Goal: Task Accomplishment & Management: Use online tool/utility

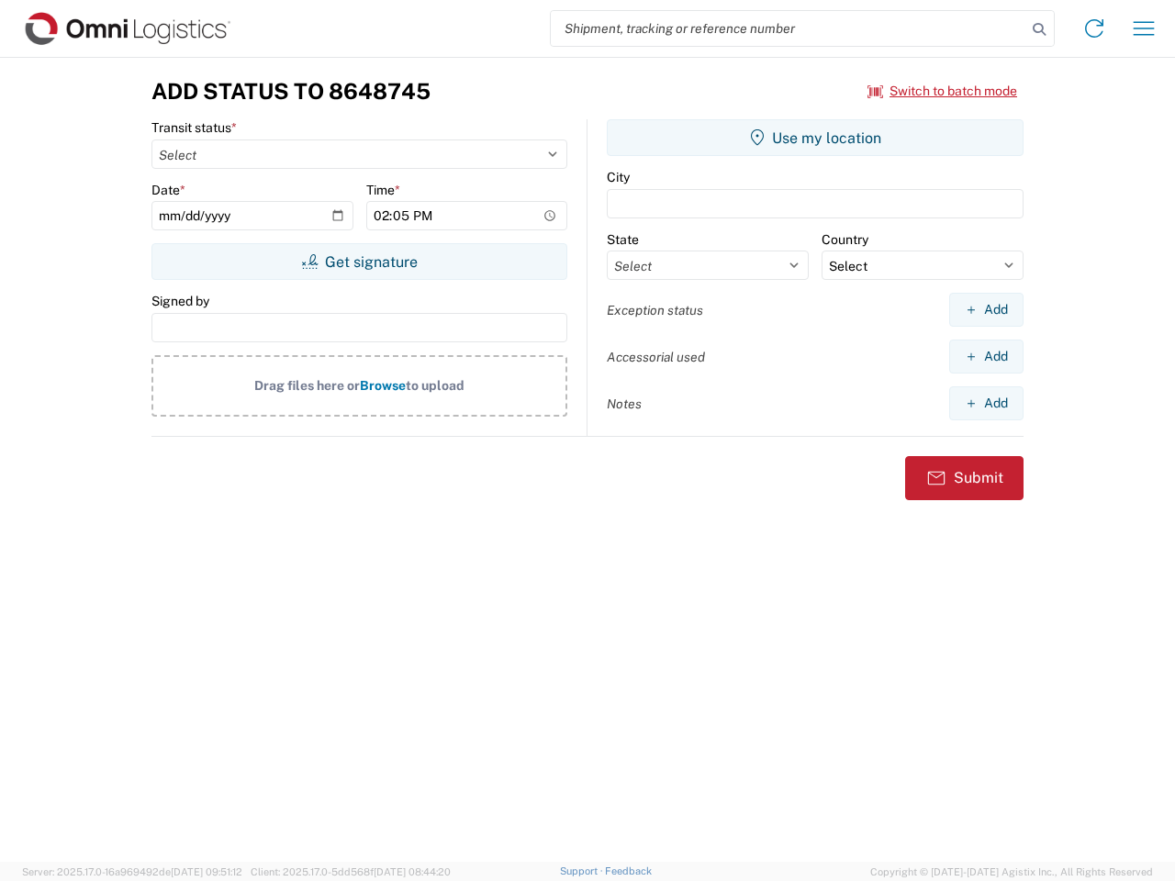
click at [789, 28] on input "search" at bounding box center [789, 28] width 476 height 35
click at [1039, 29] on icon at bounding box center [1039, 30] width 26 height 26
click at [1094, 28] on icon at bounding box center [1094, 28] width 29 height 29
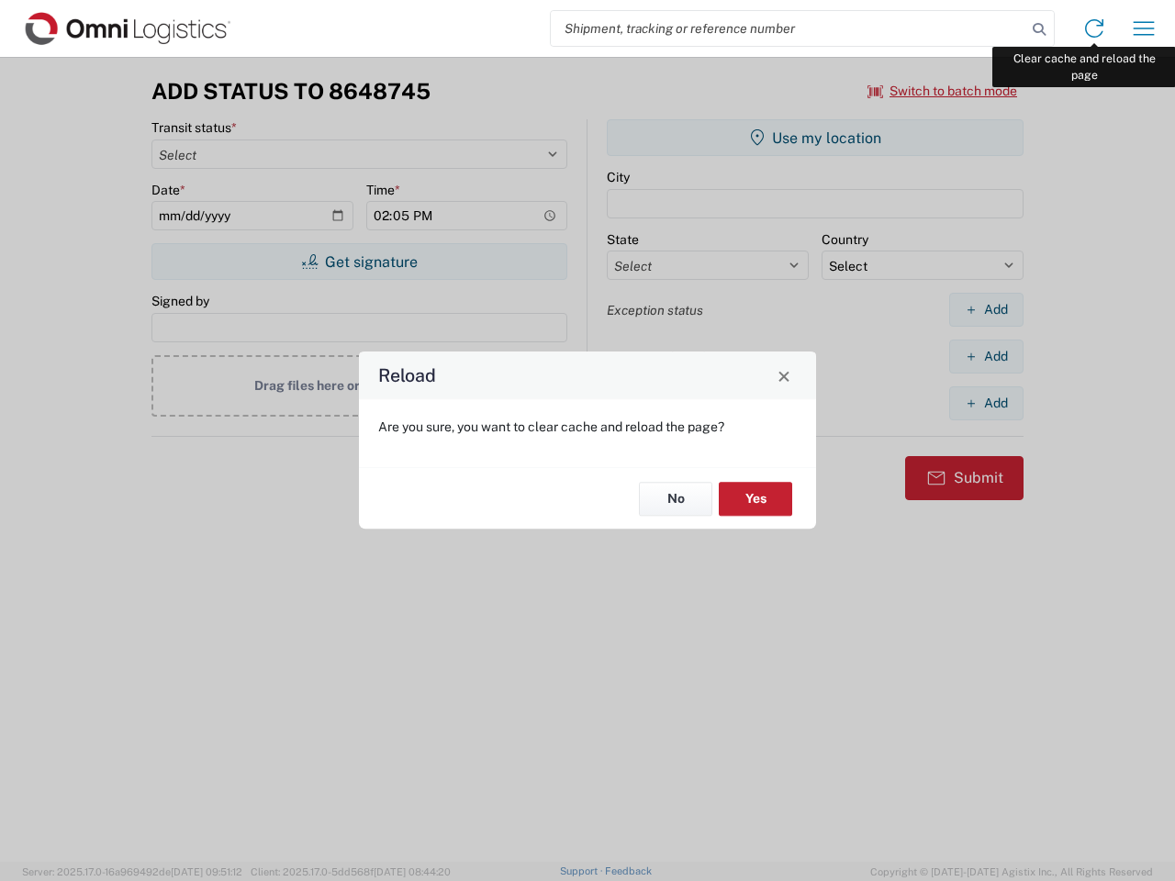
click at [1144, 28] on div "Reload Are you sure, you want to clear cache and reload the page? No Yes" at bounding box center [587, 440] width 1175 height 881
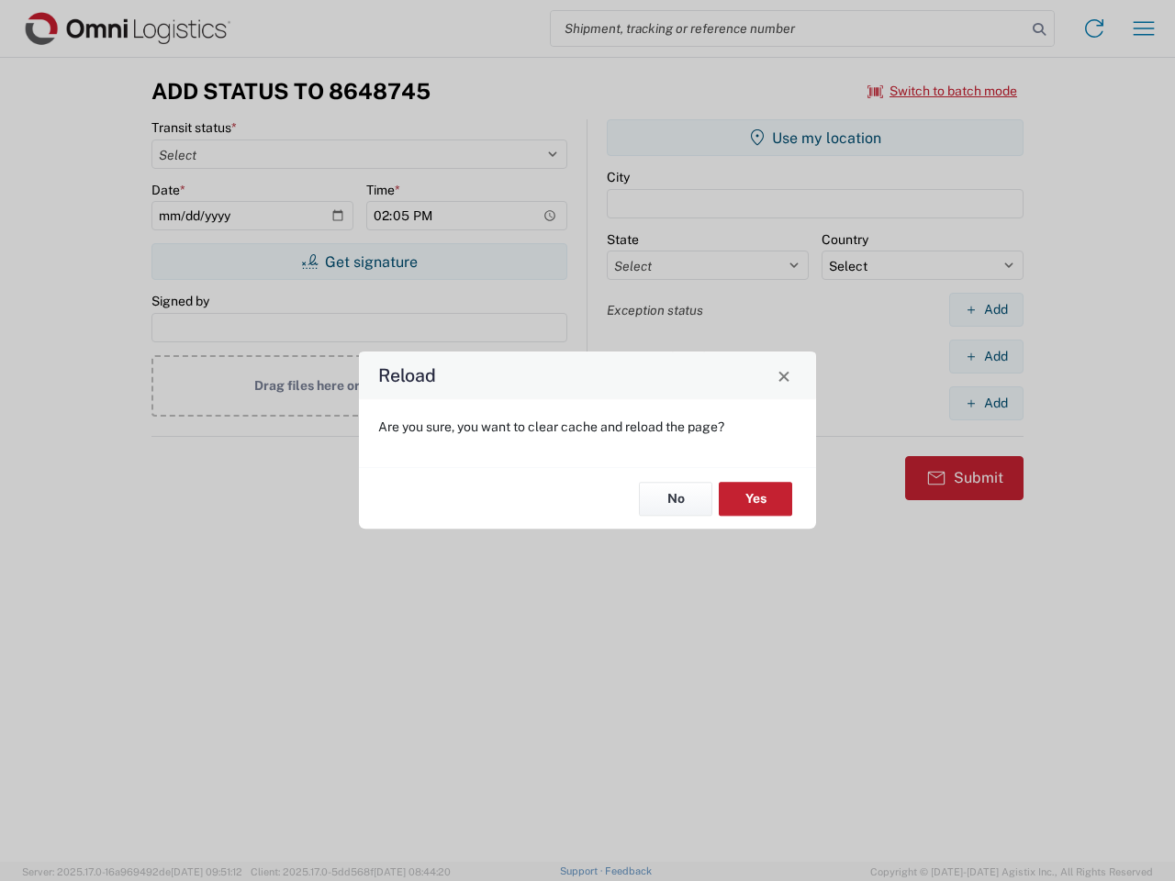
click at [943, 91] on div "Reload Are you sure, you want to clear cache and reload the page? No Yes" at bounding box center [587, 440] width 1175 height 881
click at [359, 262] on div "Reload Are you sure, you want to clear cache and reload the page? No Yes" at bounding box center [587, 440] width 1175 height 881
click at [815, 138] on div "Reload Are you sure, you want to clear cache and reload the page? No Yes" at bounding box center [587, 440] width 1175 height 881
click at [986, 309] on div "Reload Are you sure, you want to clear cache and reload the page? No Yes" at bounding box center [587, 440] width 1175 height 881
click at [986, 356] on div "Reload Are you sure, you want to clear cache and reload the page? No Yes" at bounding box center [587, 440] width 1175 height 881
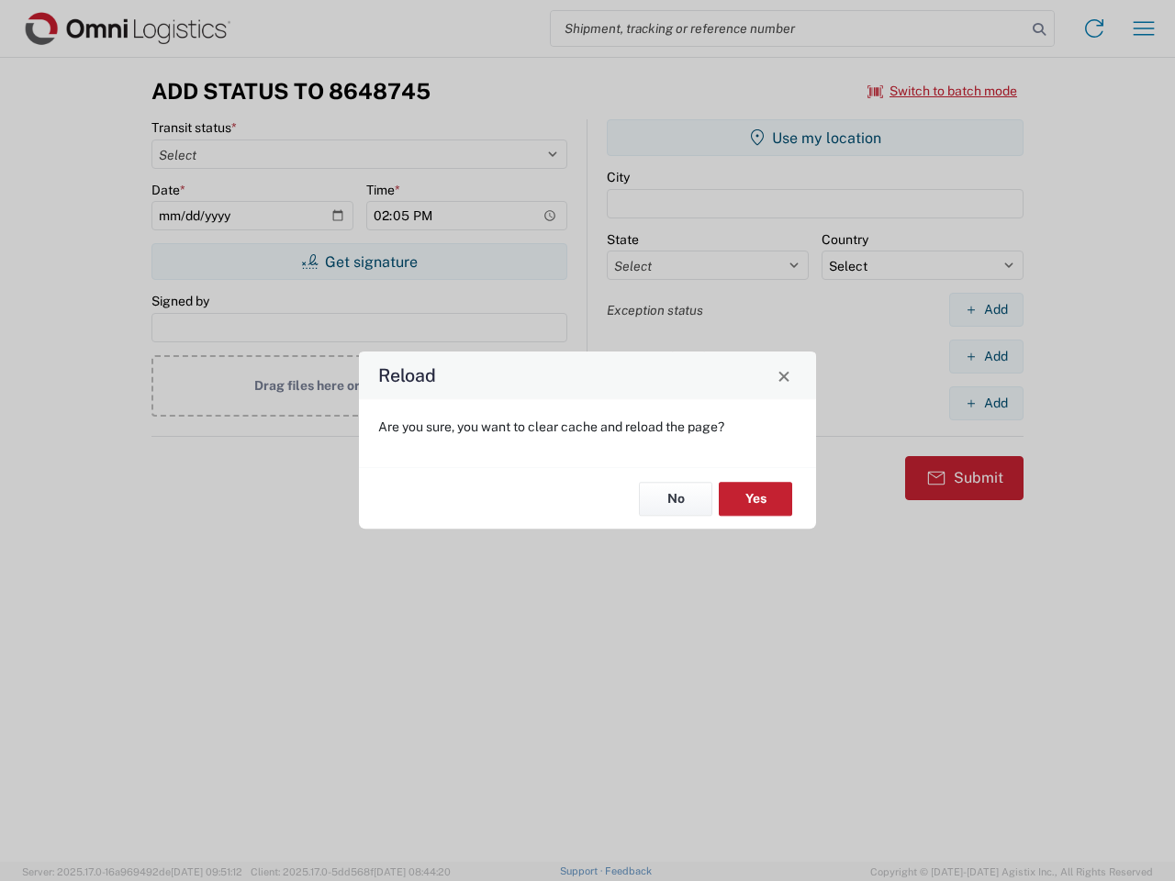
click at [986, 403] on div "Reload Are you sure, you want to clear cache and reload the page? No Yes" at bounding box center [587, 440] width 1175 height 881
